Goal: Find specific page/section: Find specific page/section

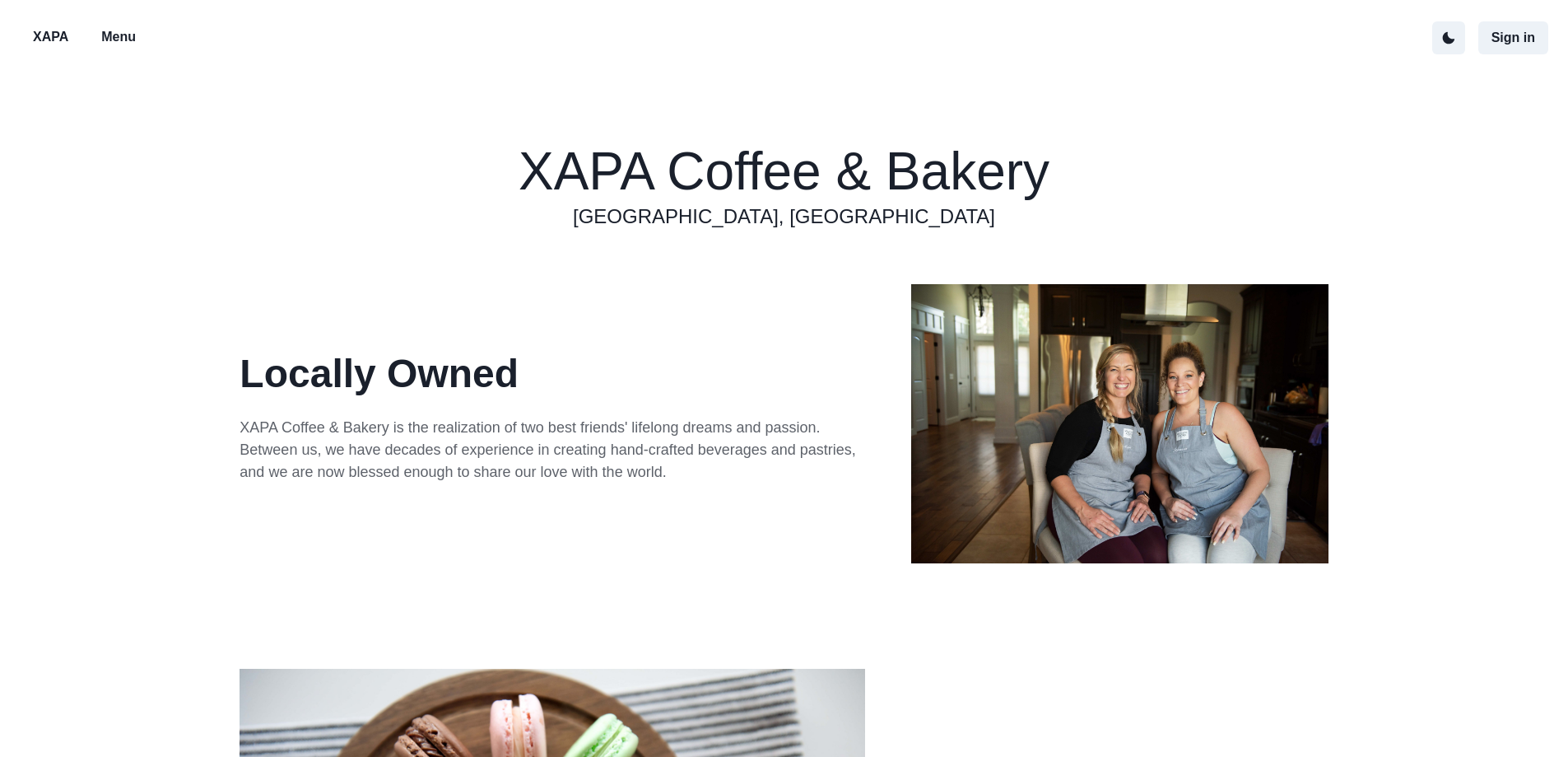
click at [117, 40] on p "Menu" at bounding box center [119, 37] width 35 height 20
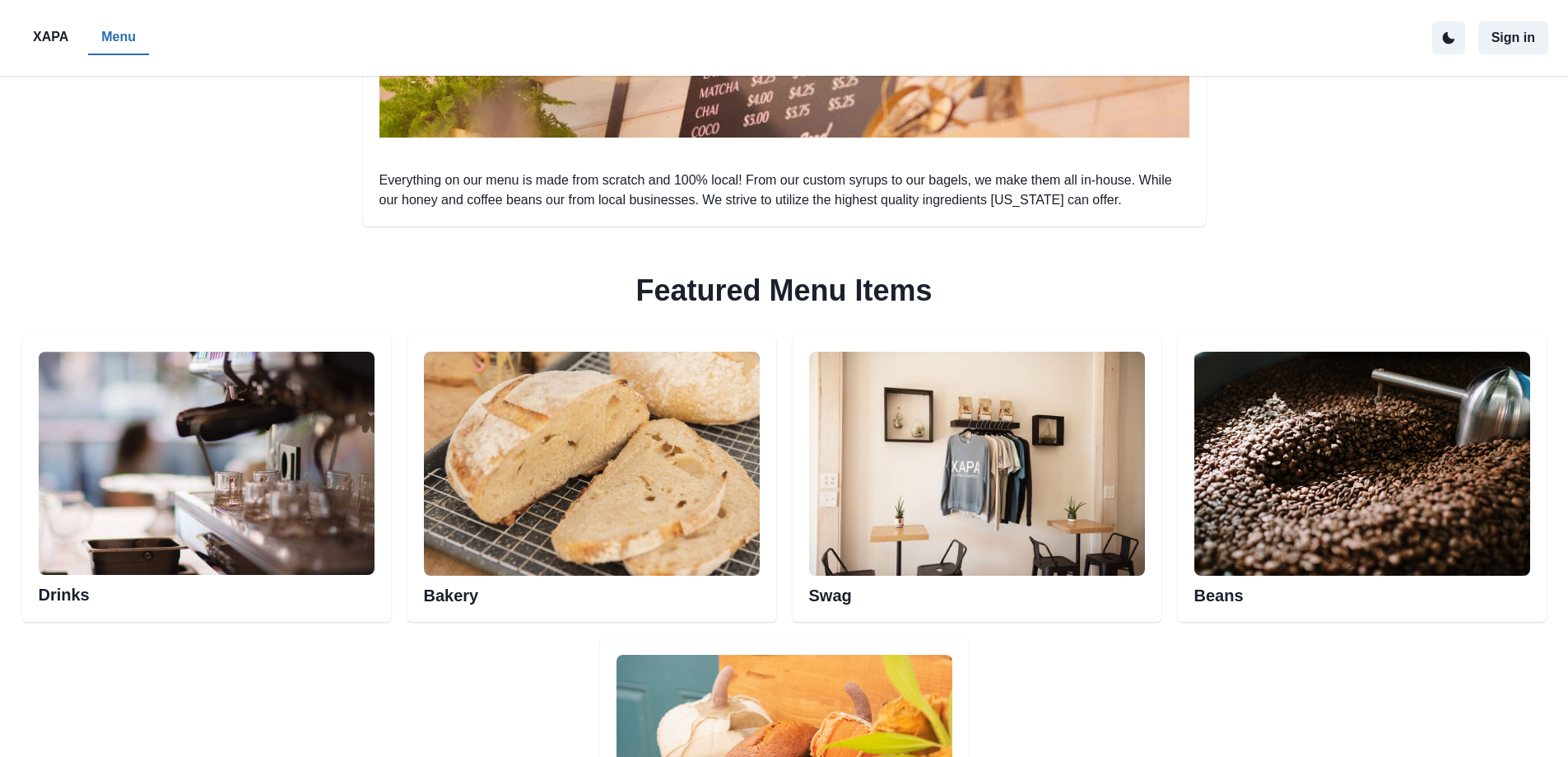
scroll to position [659, 0]
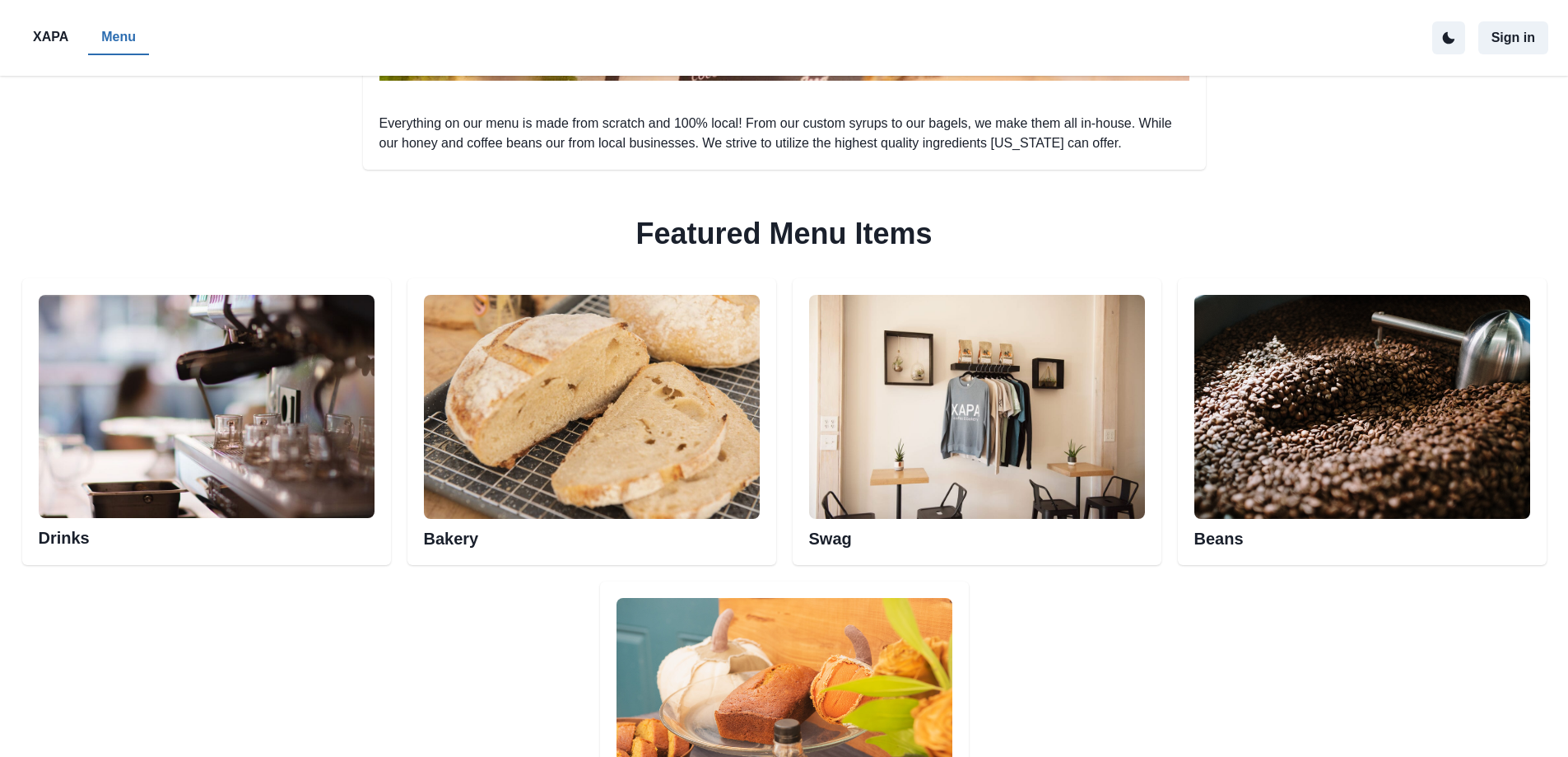
click at [608, 401] on img at bounding box center [592, 406] width 336 height 224
click at [524, 428] on img at bounding box center [592, 406] width 336 height 224
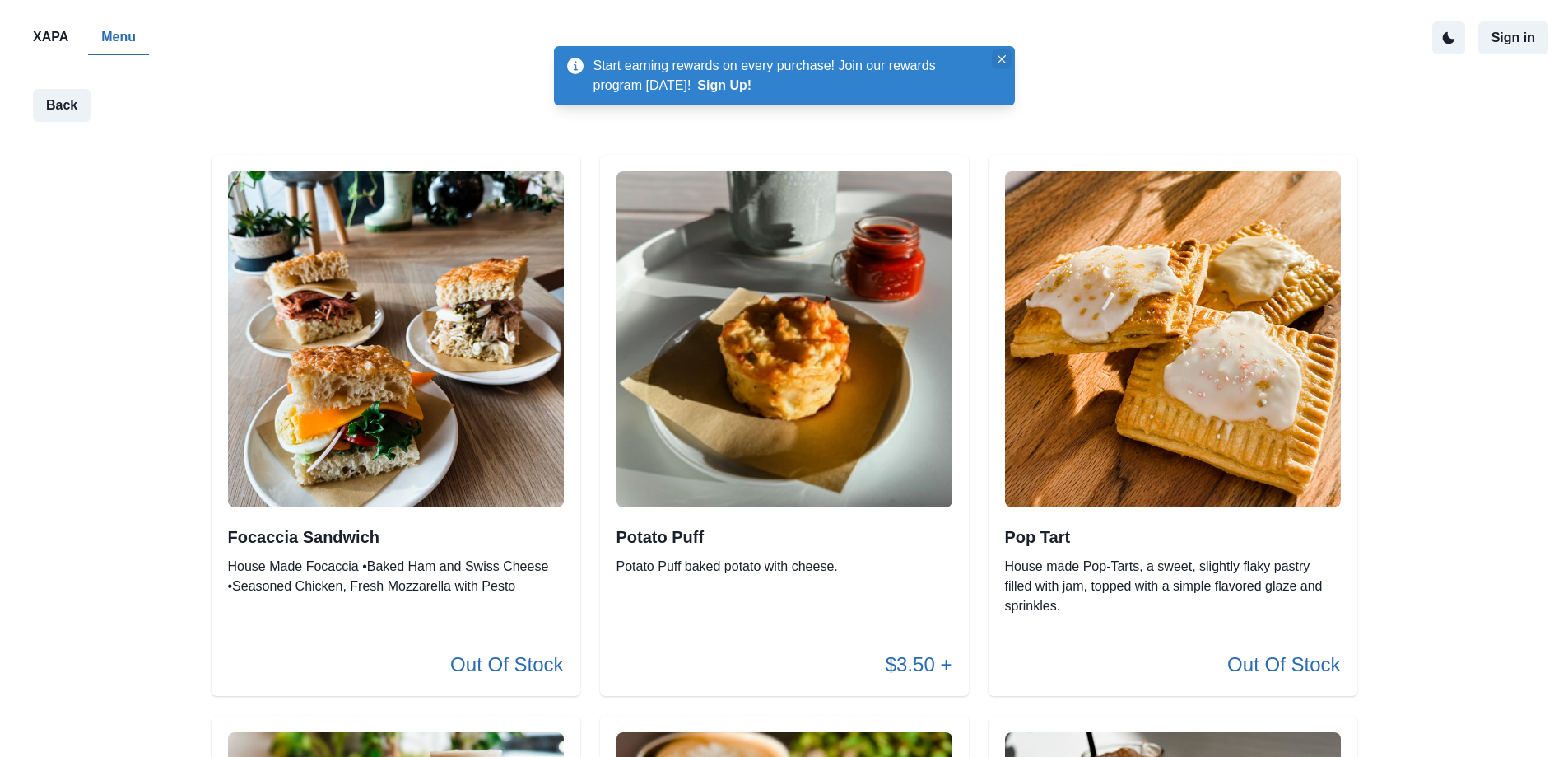
click at [998, 62] on icon "Close" at bounding box center [1002, 59] width 8 height 8
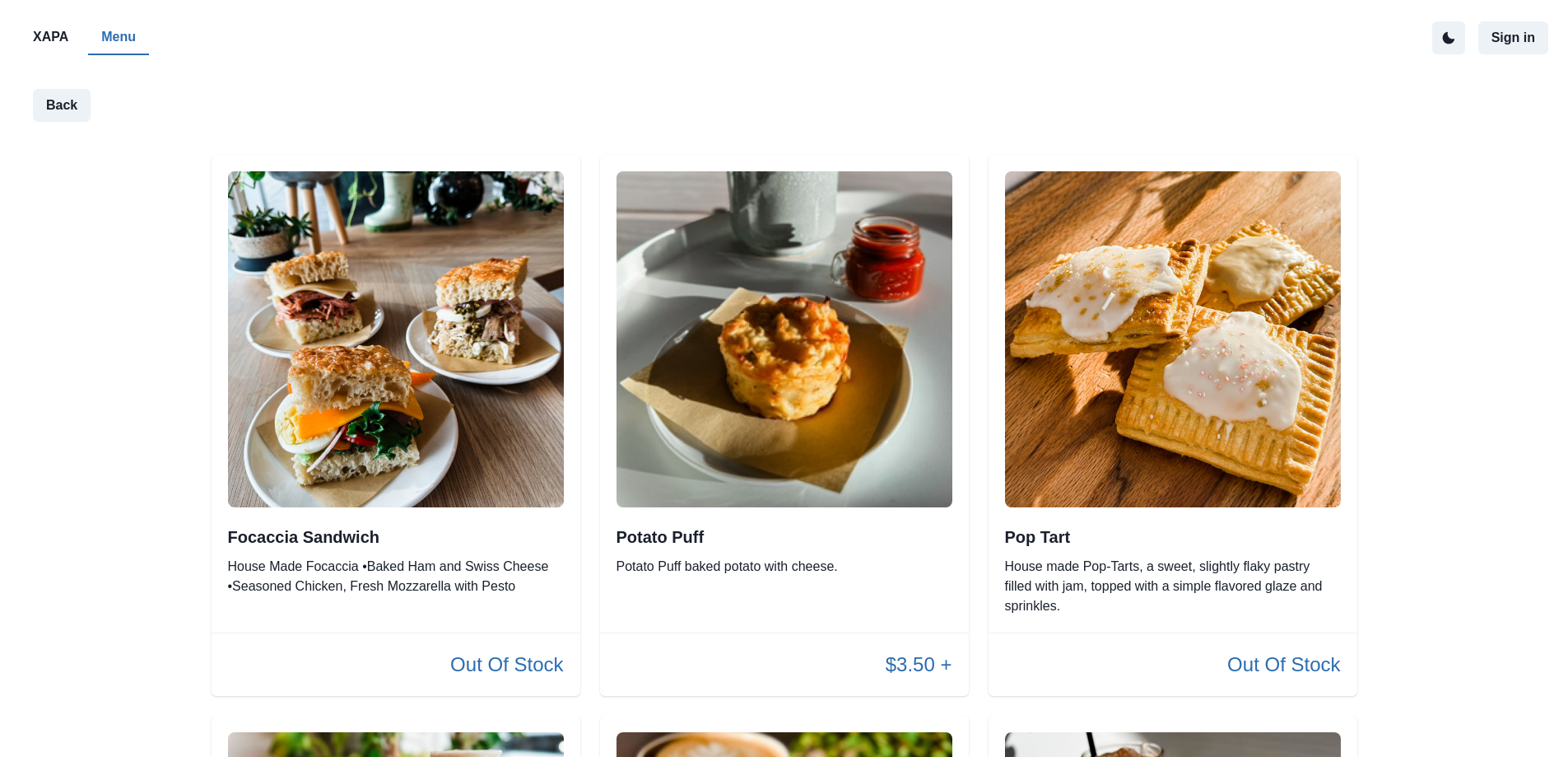
scroll to position [659, 0]
